Goal: Information Seeking & Learning: Check status

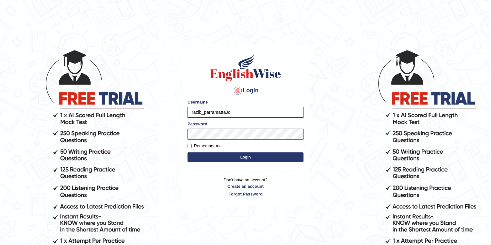
type input "razib_parramattaJoa"
drag, startPoint x: 234, startPoint y: 113, endPoint x: 173, endPoint y: 109, distance: 61.7
click at [173, 109] on body "Login Please fix the following errors: Username razib_parramattaJoa Password Re…" at bounding box center [245, 146] width 491 height 245
type input "joanc_parramatta"
click at [226, 155] on button "Login" at bounding box center [245, 158] width 116 height 10
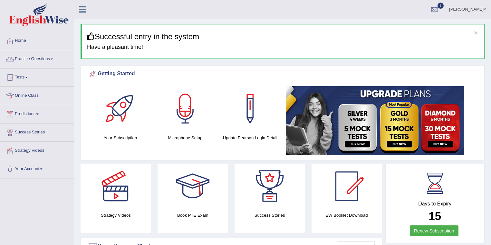
click at [58, 57] on link "Practice Questions" at bounding box center [36, 58] width 73 height 16
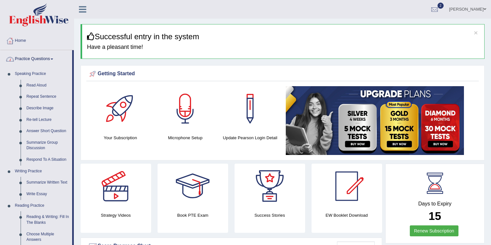
click at [40, 61] on link "Practice Questions" at bounding box center [36, 58] width 72 height 16
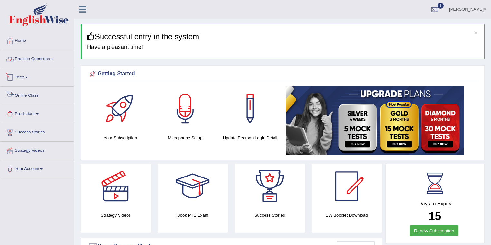
click at [28, 82] on link "Tests" at bounding box center [36, 77] width 73 height 16
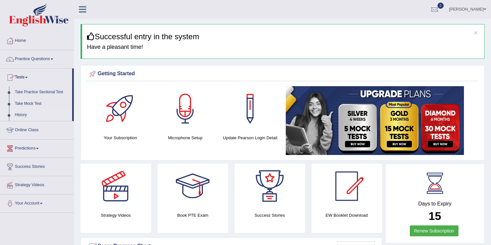
click at [29, 112] on link "History" at bounding box center [42, 116] width 60 height 12
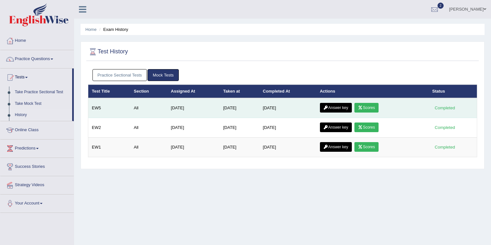
click at [369, 107] on link "Scores" at bounding box center [366, 108] width 24 height 10
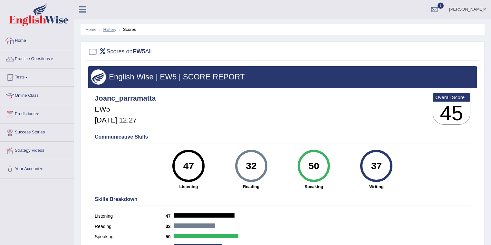
click at [107, 28] on link "History" at bounding box center [109, 29] width 13 height 5
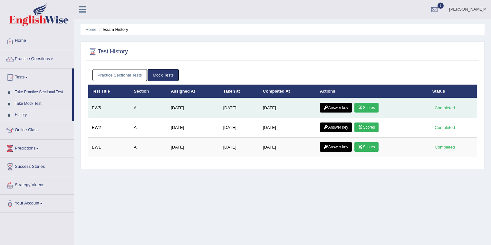
click at [343, 108] on link "Answer key" at bounding box center [336, 108] width 32 height 10
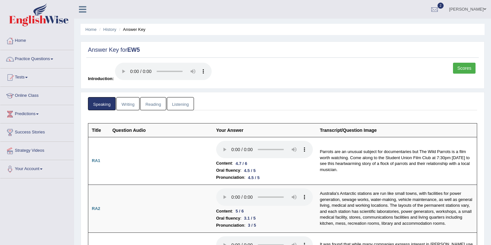
click at [414, 28] on ul "Home History Answer Key" at bounding box center [283, 29] width 404 height 11
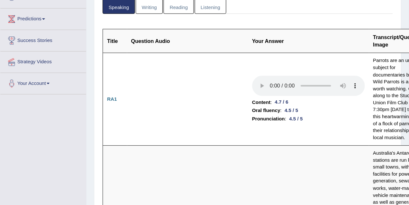
scroll to position [98, 0]
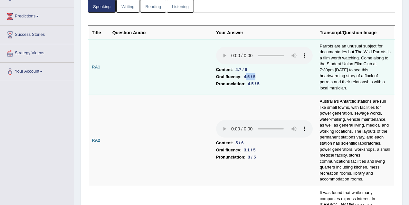
drag, startPoint x: 246, startPoint y: 75, endPoint x: 261, endPoint y: 75, distance: 15.1
click at [261, 75] on li "Oral fluency : 4.5 / 5" at bounding box center [264, 76] width 97 height 7
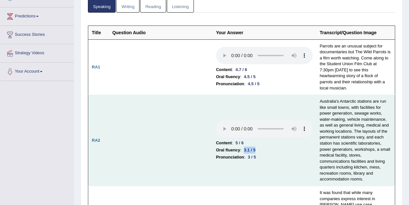
drag, startPoint x: 245, startPoint y: 148, endPoint x: 252, endPoint y: 154, distance: 8.7
click at [260, 149] on li "Oral fluency : 3.1 / 5" at bounding box center [264, 149] width 97 height 7
drag, startPoint x: 248, startPoint y: 155, endPoint x: 261, endPoint y: 155, distance: 13.2
click at [257, 156] on div "3 / 5" at bounding box center [251, 156] width 13 height 7
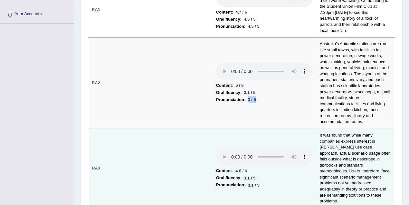
scroll to position [241, 0]
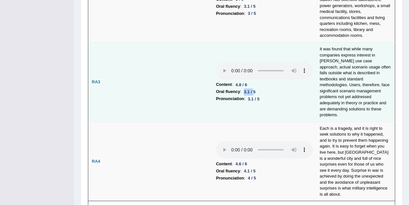
drag, startPoint x: 245, startPoint y: 86, endPoint x: 257, endPoint y: 85, distance: 11.6
click at [257, 88] on div "3.1 / 5" at bounding box center [249, 91] width 17 height 7
click at [269, 97] on li "Pronunciation : 3.1 / 5" at bounding box center [264, 98] width 97 height 7
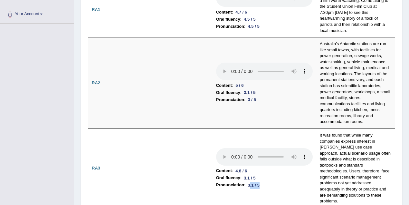
scroll to position [270, 0]
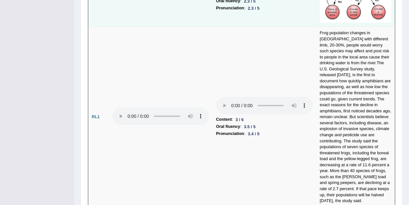
scroll to position [1329, 0]
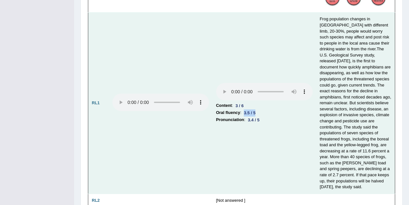
drag, startPoint x: 244, startPoint y: 94, endPoint x: 254, endPoint y: 98, distance: 10.9
click at [258, 109] on div "3.5 / 5" at bounding box center [249, 112] width 17 height 7
drag, startPoint x: 251, startPoint y: 101, endPoint x: 245, endPoint y: 94, distance: 9.1
click at [260, 116] on div "3.4 / 5" at bounding box center [253, 119] width 17 height 7
drag, startPoint x: 237, startPoint y: 86, endPoint x: 241, endPoint y: 86, distance: 3.2
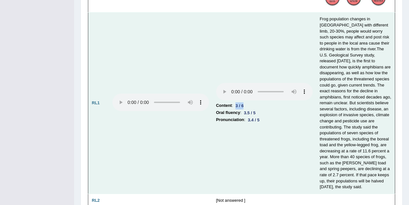
click at [244, 102] on div "3 / 6" at bounding box center [239, 105] width 13 height 7
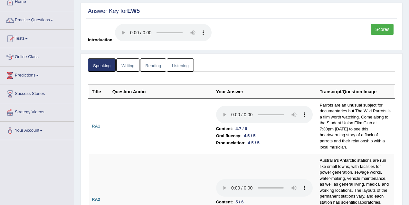
scroll to position [0, 0]
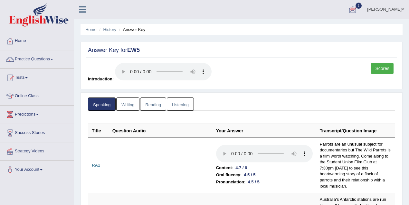
click at [124, 105] on link "Writing" at bounding box center [127, 103] width 23 height 13
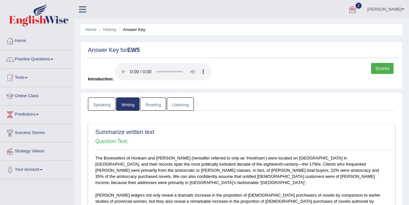
scroll to position [143, 0]
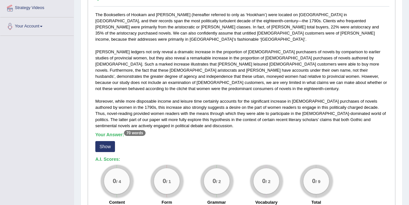
click at [110, 141] on button "Show" at bounding box center [105, 146] width 20 height 11
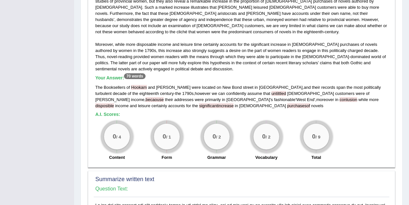
scroll to position [200, 0]
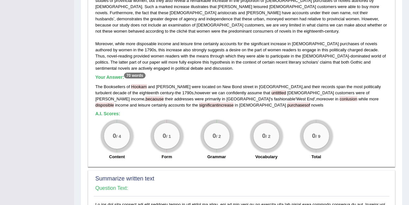
click at [148, 91] on div "The Booksellers of Hookam and Carpenter were located on New Bond street in Lond…" at bounding box center [241, 95] width 293 height 24
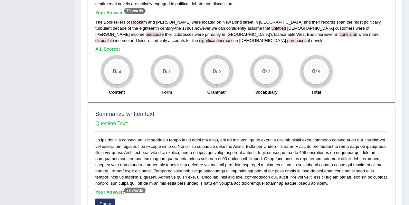
scroll to position [372, 0]
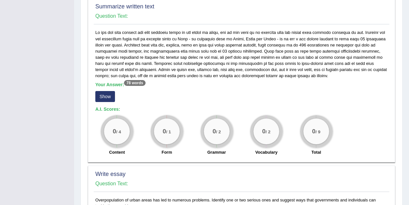
click at [109, 91] on button "Show" at bounding box center [105, 96] width 20 height 11
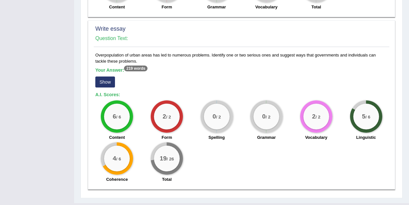
click at [108, 76] on button "Show" at bounding box center [105, 81] width 20 height 11
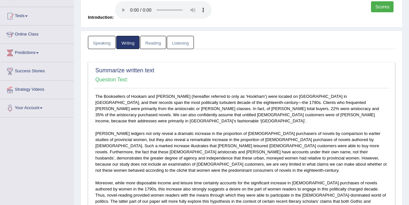
scroll to position [18, 0]
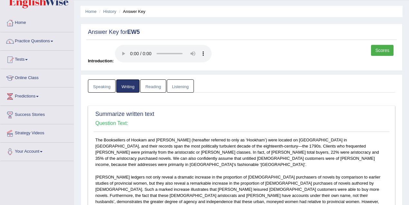
click at [152, 83] on link "Reading" at bounding box center [153, 85] width 26 height 13
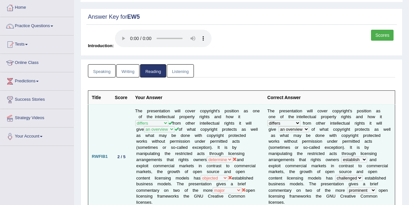
scroll to position [0, 0]
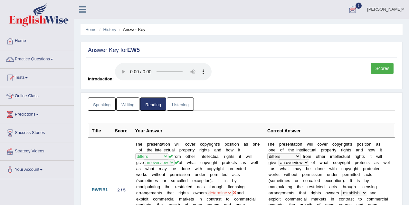
click at [179, 102] on link "Listening" at bounding box center [180, 103] width 27 height 13
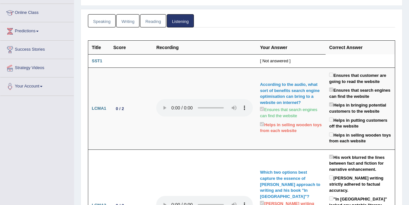
scroll to position [28, 0]
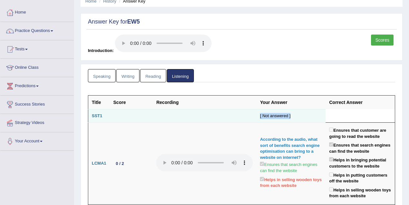
drag, startPoint x: 302, startPoint y: 112, endPoint x: 251, endPoint y: 113, distance: 50.3
click at [251, 113] on tr "SST1 [ Not answered ]" at bounding box center [241, 116] width 307 height 14
click at [164, 116] on td at bounding box center [205, 116] width 104 height 14
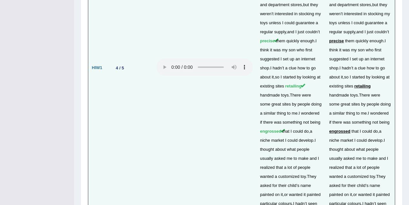
scroll to position [1417, 0]
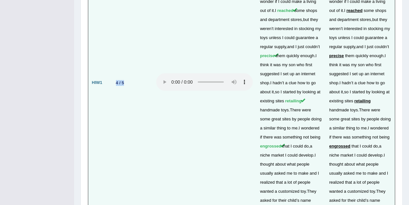
drag, startPoint x: 113, startPoint y: 88, endPoint x: 128, endPoint y: 86, distance: 14.6
click at [128, 86] on td "4 / 5" at bounding box center [131, 82] width 43 height 323
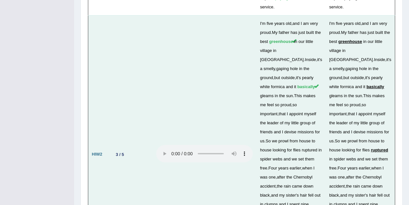
scroll to position [1789, 0]
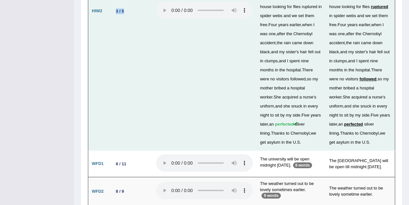
drag, startPoint x: 113, startPoint y: 20, endPoint x: 124, endPoint y: 20, distance: 10.6
click at [124, 14] on div "3 / 5" at bounding box center [119, 11] width 13 height 7
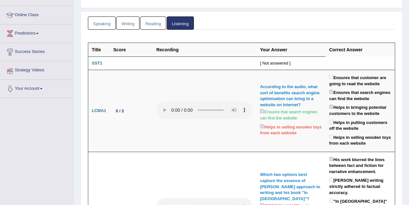
scroll to position [0, 0]
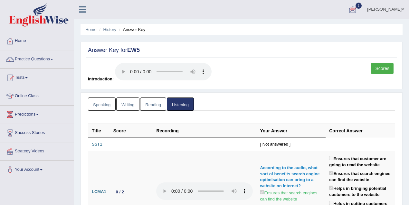
click at [402, 11] on link "Joan Cheruiyot" at bounding box center [385, 8] width 47 height 17
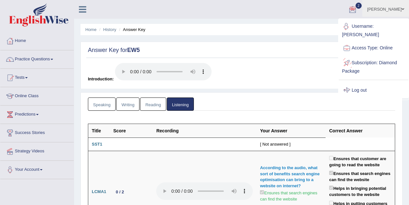
click at [364, 91] on link "Log out" at bounding box center [374, 90] width 70 height 15
